Goal: Task Accomplishment & Management: Manage account settings

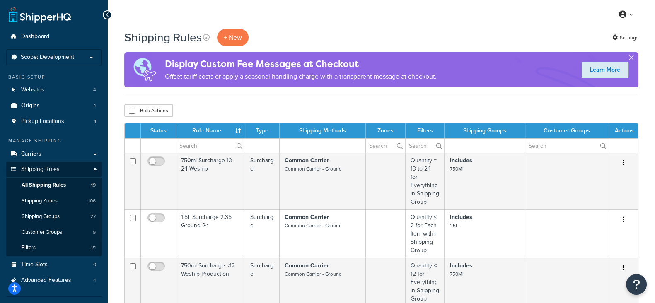
click at [462, 35] on div "Shipping Rules + New Settings" at bounding box center [381, 37] width 514 height 17
click at [363, 20] on div "My Profile Billing Global Settings Contact Us Logout" at bounding box center [381, 14] width 547 height 29
click at [75, 57] on p "Scope: Development" at bounding box center [54, 57] width 88 height 7
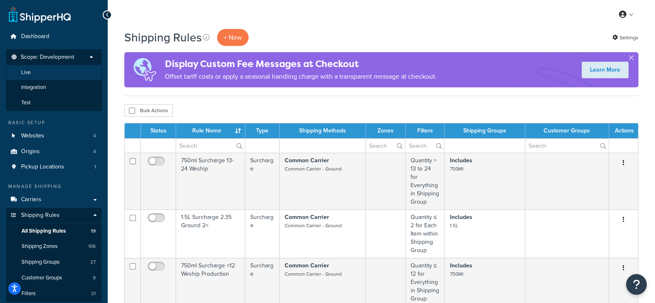
click at [69, 69] on li "Live" at bounding box center [54, 72] width 96 height 15
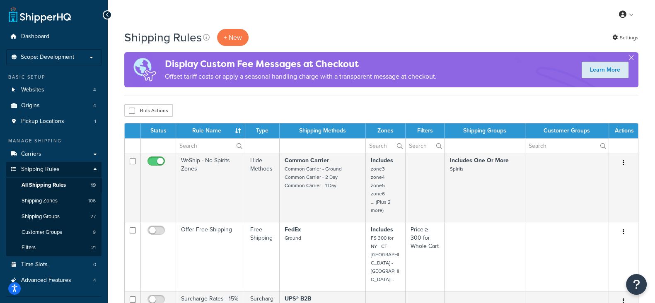
click at [494, 14] on div "My Profile Billing Global Settings Contact Us Logout" at bounding box center [381, 14] width 547 height 29
